Goal: Task Accomplishment & Management: Manage account settings

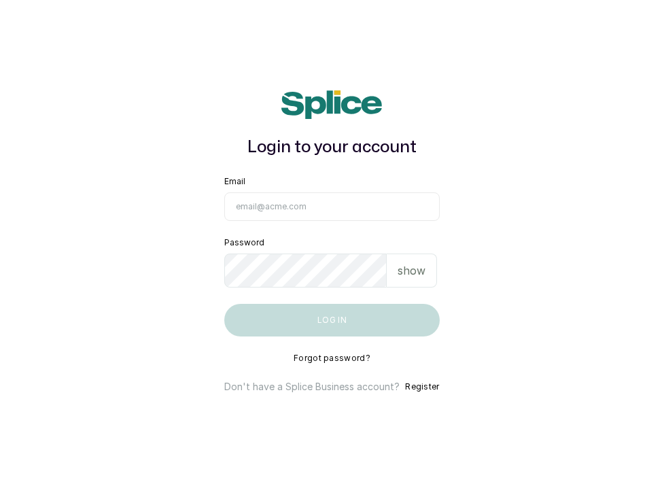
type input "skincarefeelgood@gmail.com"
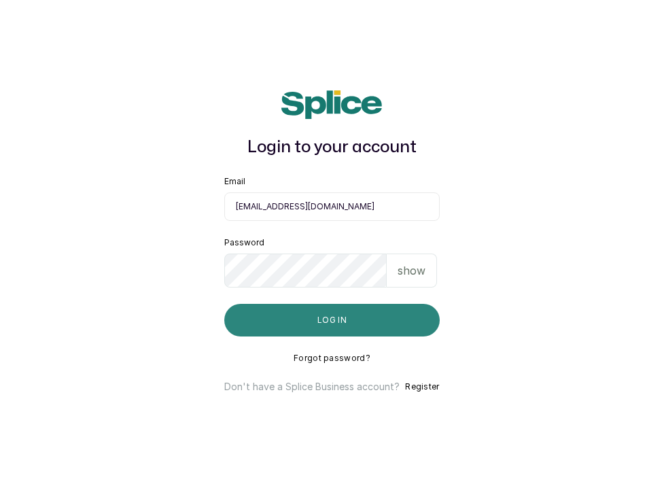
click at [381, 323] on button "Log in" at bounding box center [331, 320] width 215 height 33
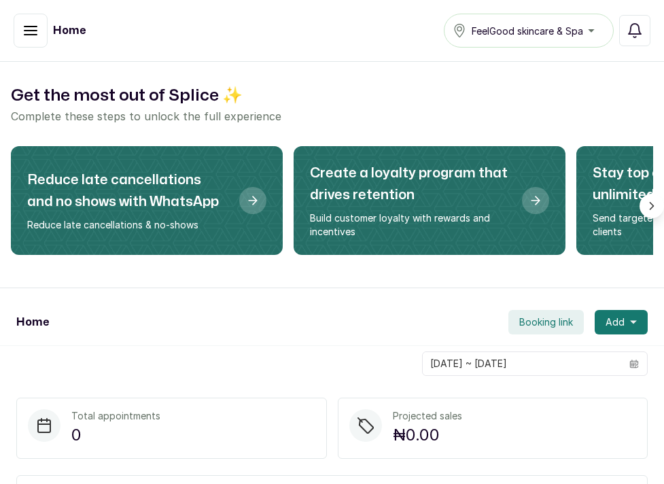
scroll to position [7, 0]
